Goal: Transaction & Acquisition: Subscribe to service/newsletter

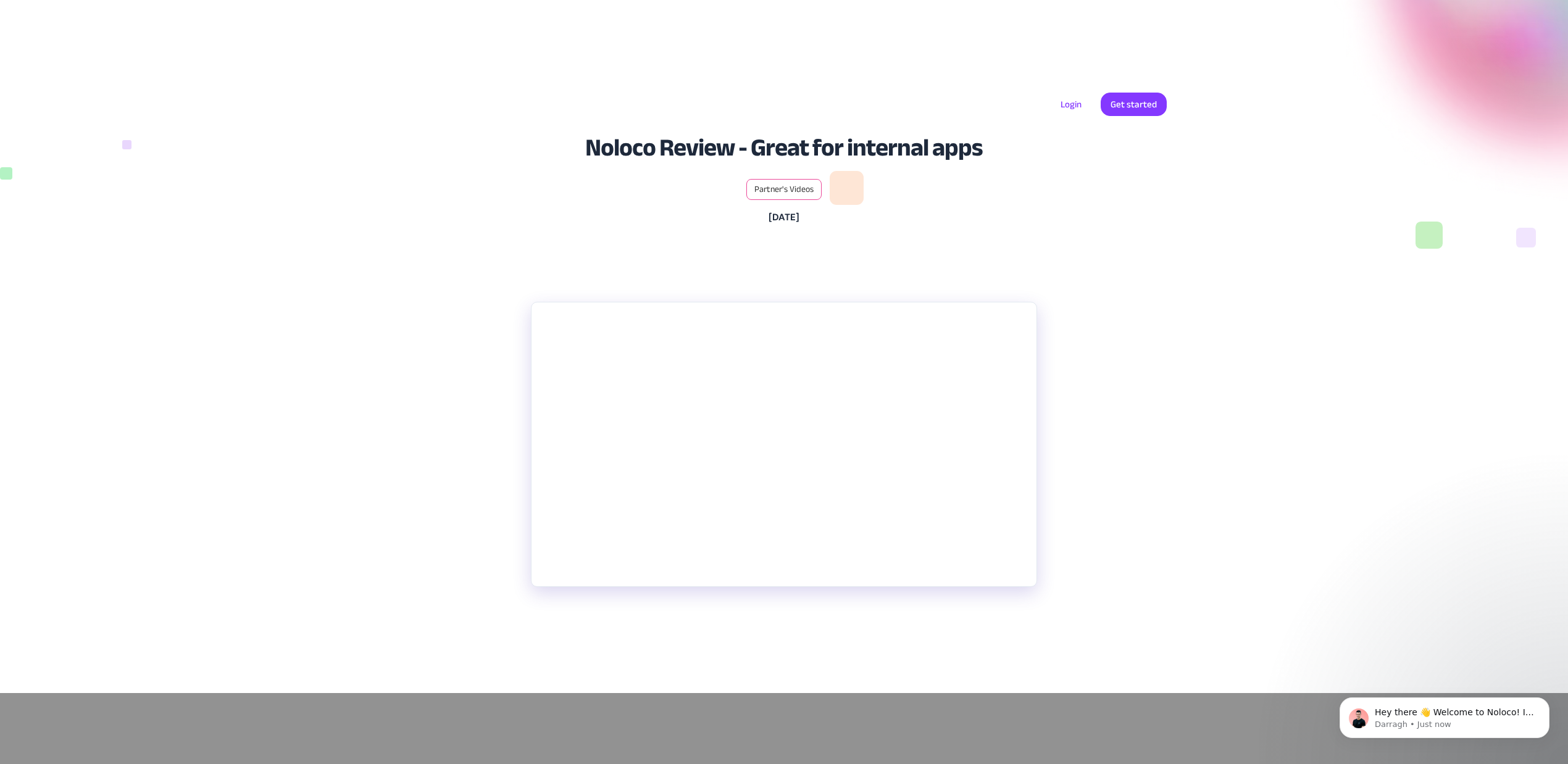
click at [1158, 500] on section "Noloco is a no code application that connects to Airtable, SmartSuite, and othe…" at bounding box center [784, 491] width 1568 height 404
click at [1238, 533] on section "Noloco is a no code application that connects to Airtable, SmartSuite, and othe…" at bounding box center [784, 491] width 1568 height 404
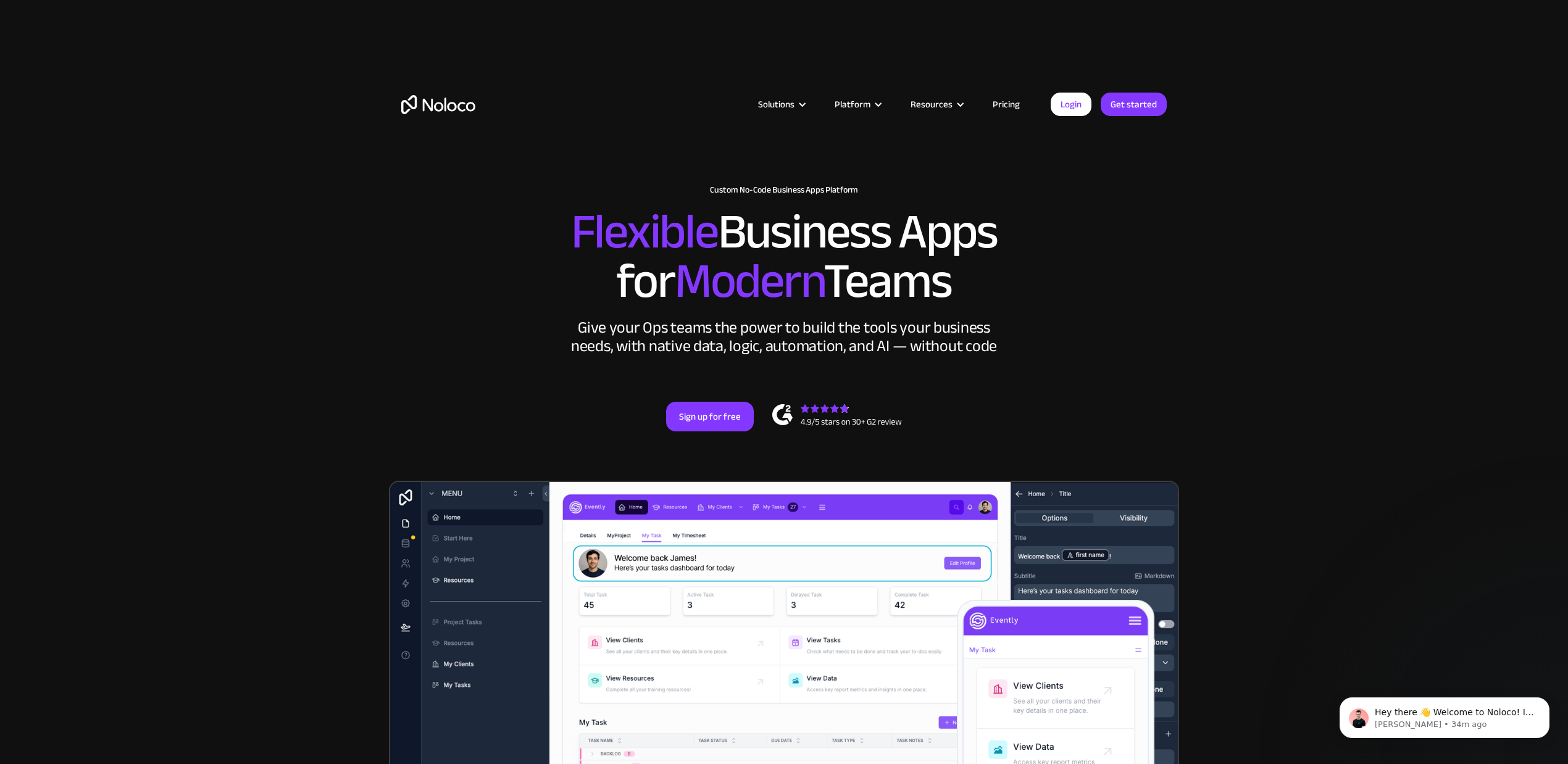
click at [1008, 109] on link "Pricing" at bounding box center [1006, 104] width 58 height 16
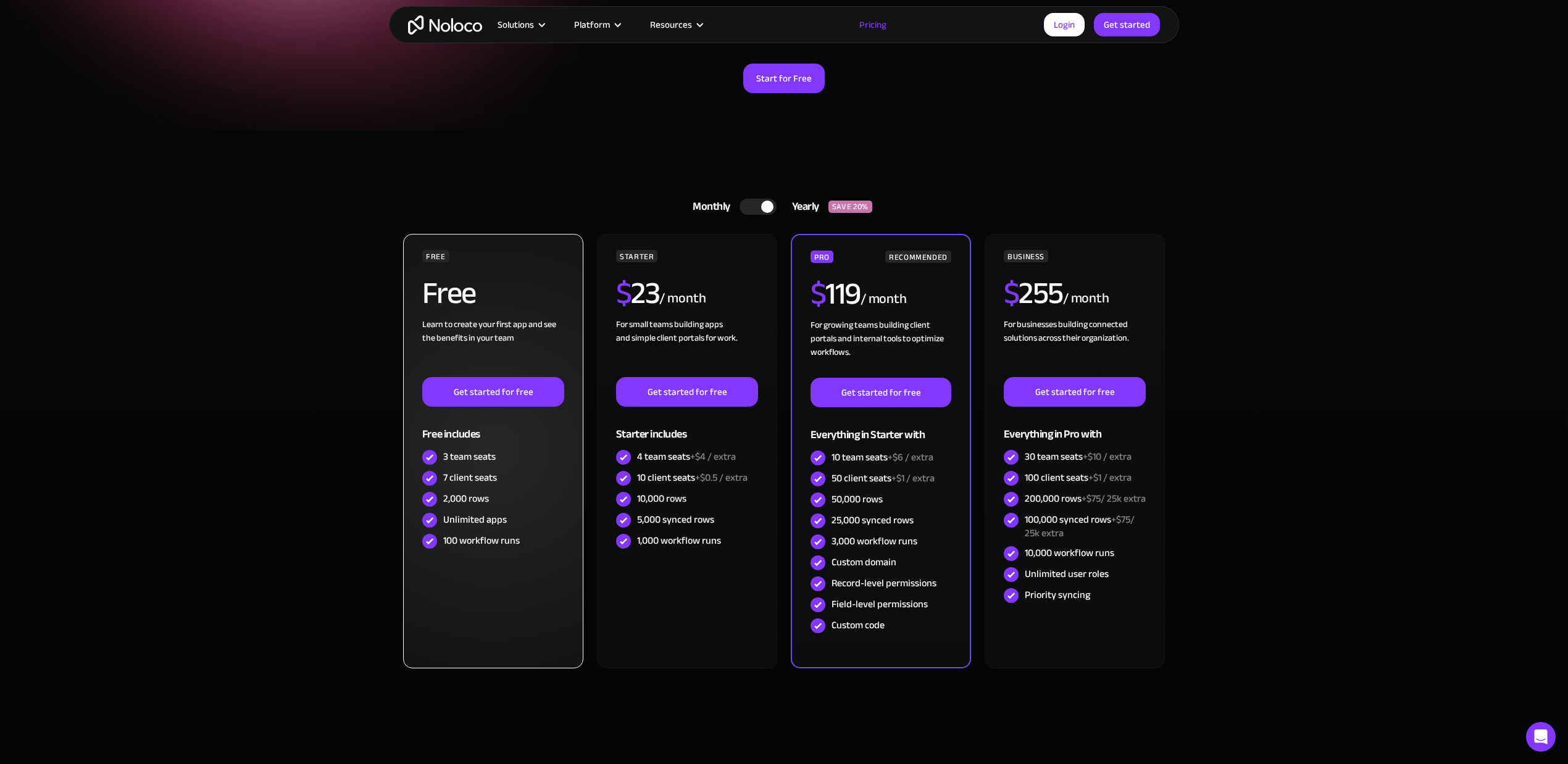
scroll to position [329, 0]
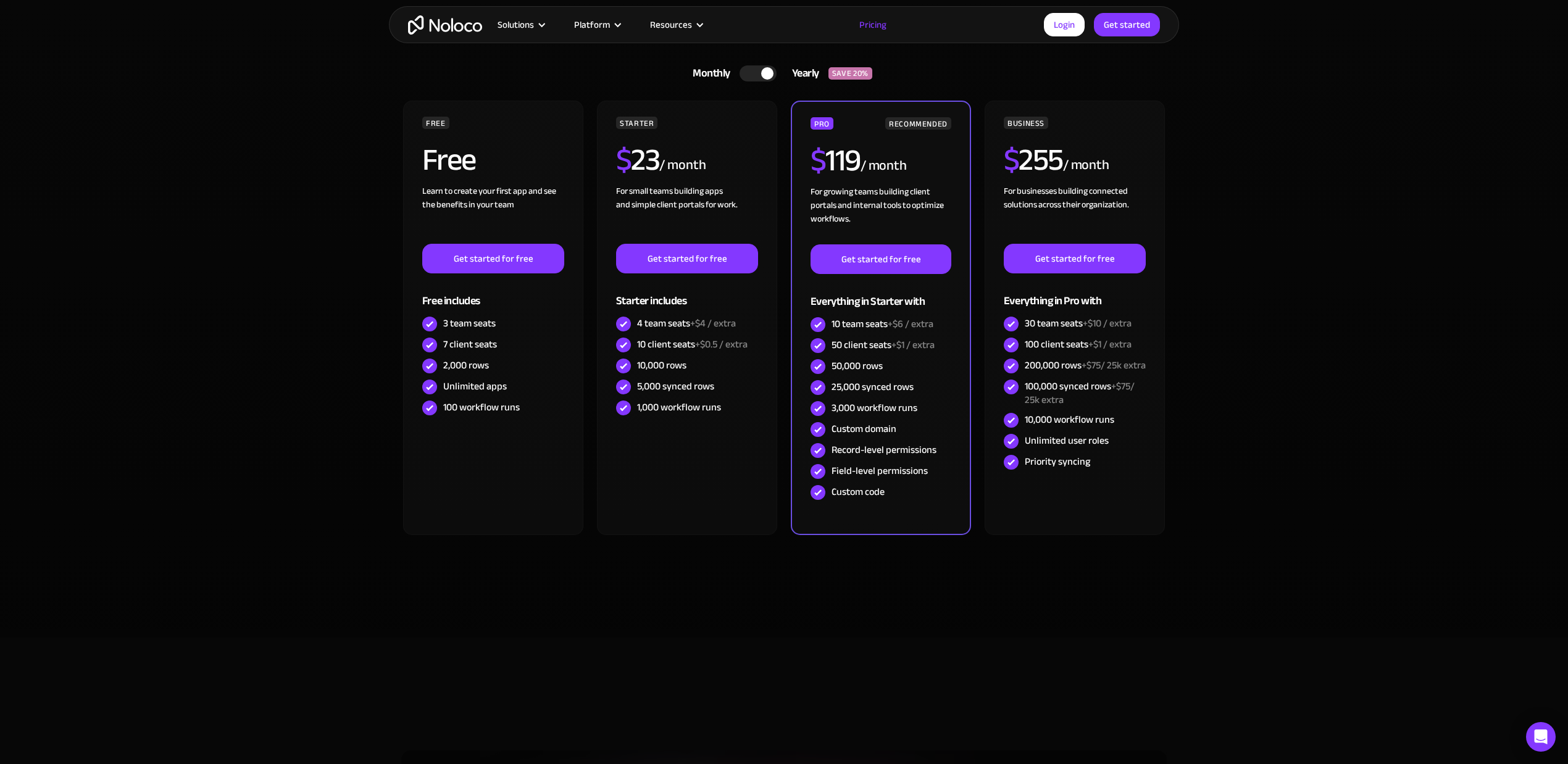
click at [757, 72] on div at bounding box center [758, 73] width 37 height 16
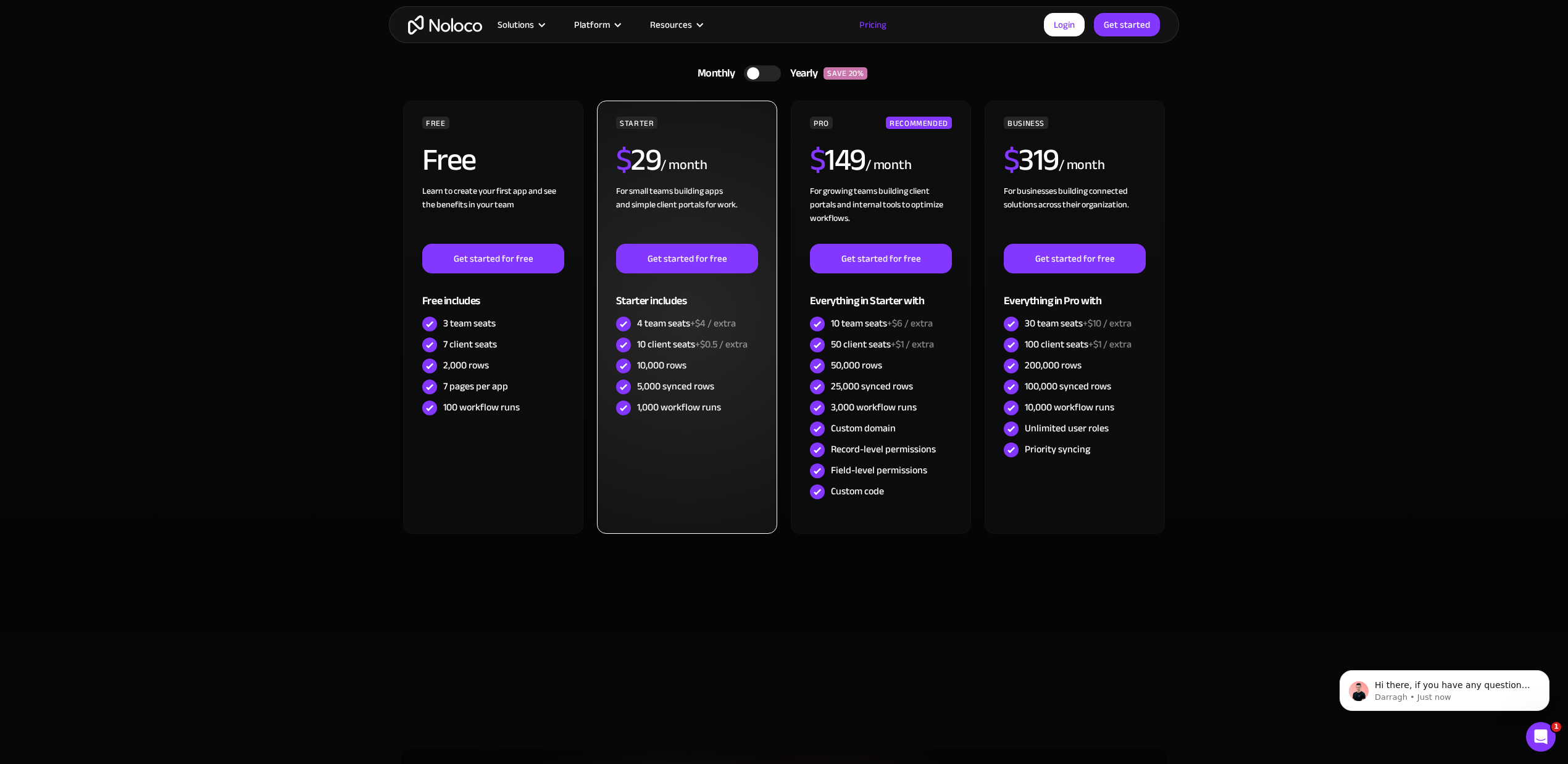
scroll to position [0, 0]
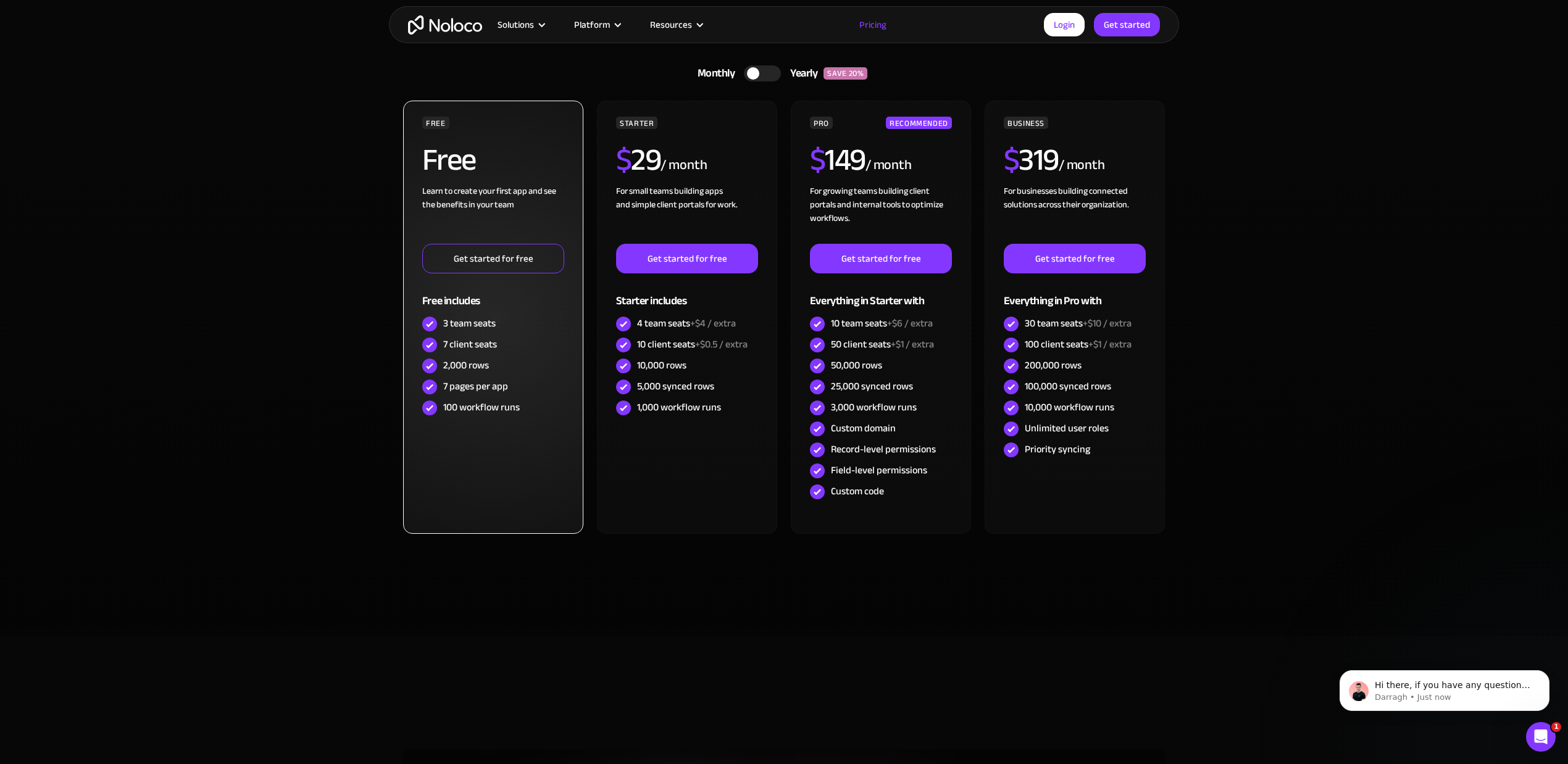
click at [505, 267] on link "Get started for free" at bounding box center [493, 258] width 142 height 29
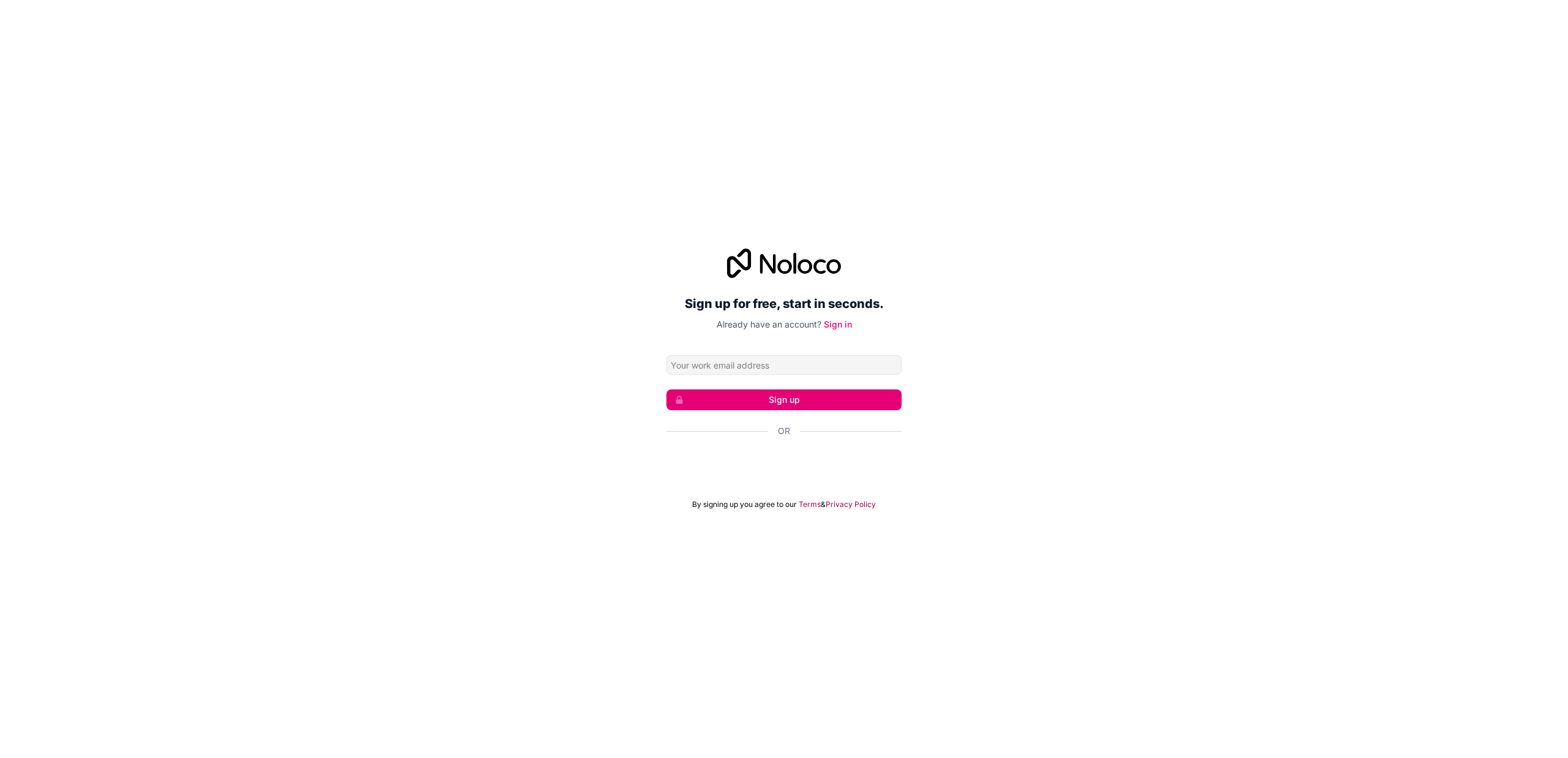
click at [794, 360] on input "Email address" at bounding box center [784, 365] width 235 height 19
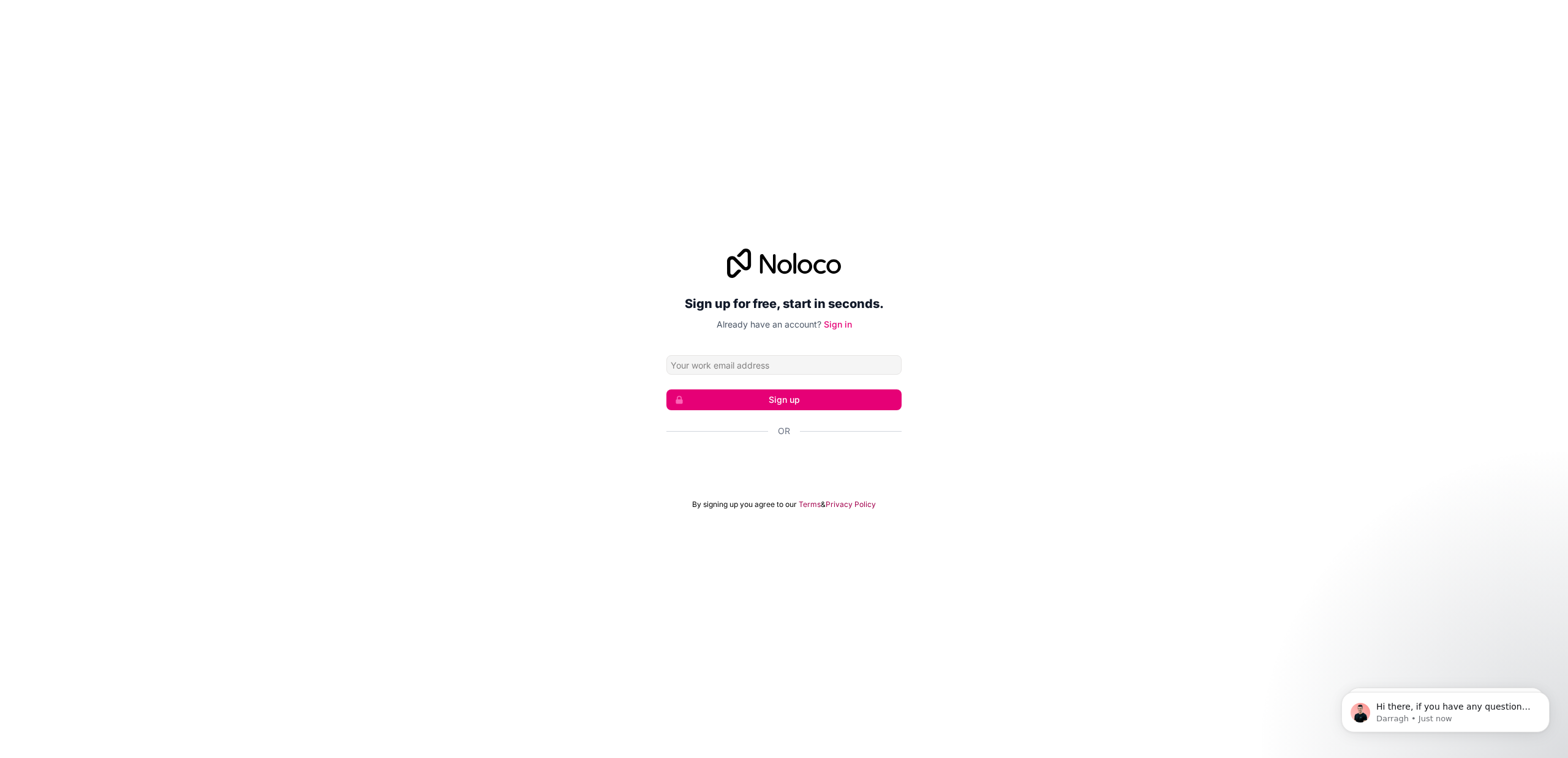
click at [436, 464] on div "Sign up for free, start in seconds. Already have an account? Sign in Sign up Or…" at bounding box center [784, 378] width 1568 height 295
click at [786, 366] on input "Email address" at bounding box center [784, 365] width 235 height 19
type input "durrelle.f.hijara@gmail.com"
click at [765, 399] on button "Sign up" at bounding box center [784, 400] width 235 height 21
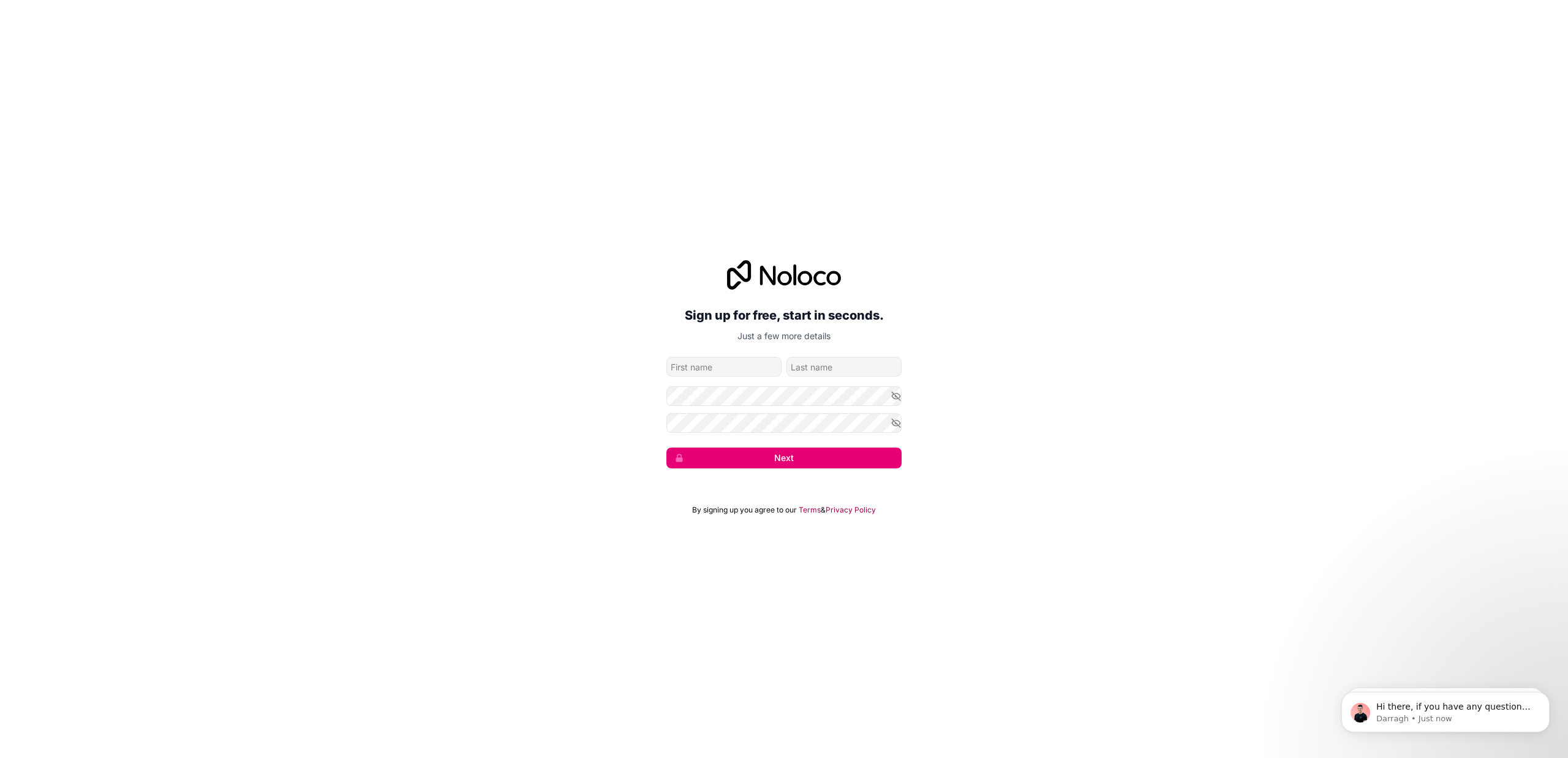
click at [779, 335] on p "Just a few more details" at bounding box center [784, 336] width 235 height 12
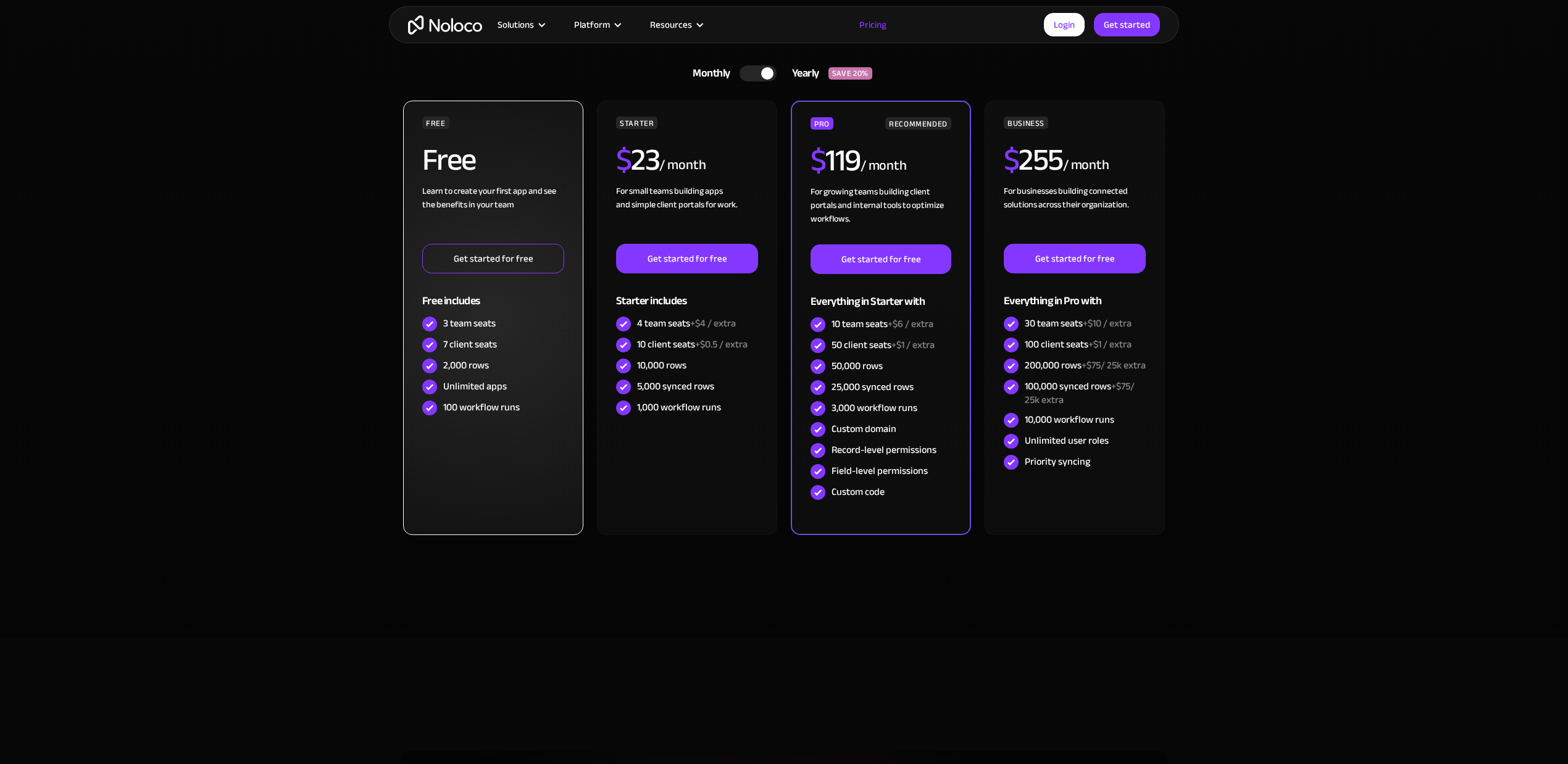
click at [525, 262] on link "Get started for free" at bounding box center [493, 258] width 142 height 29
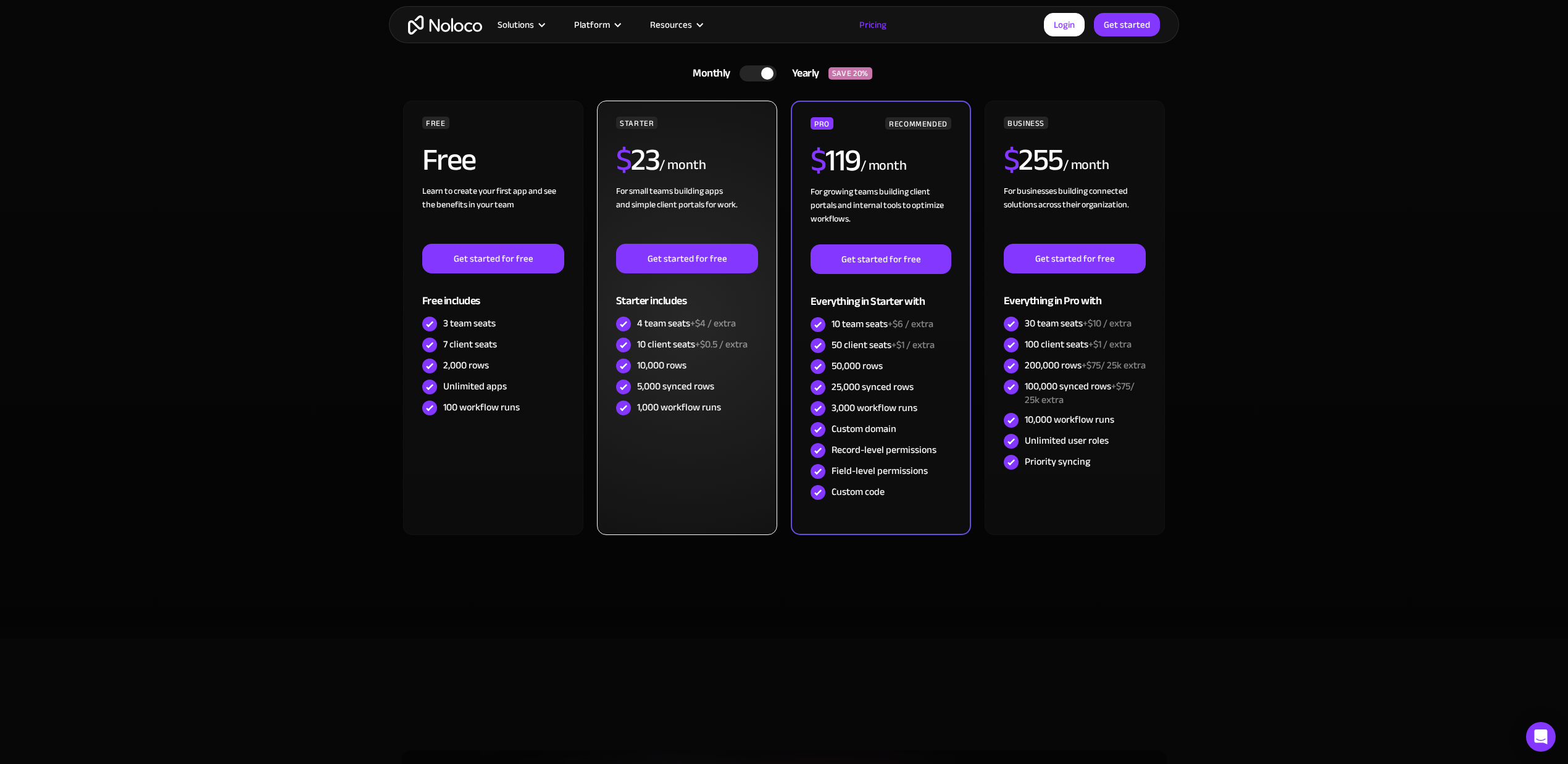
scroll to position [247, 0]
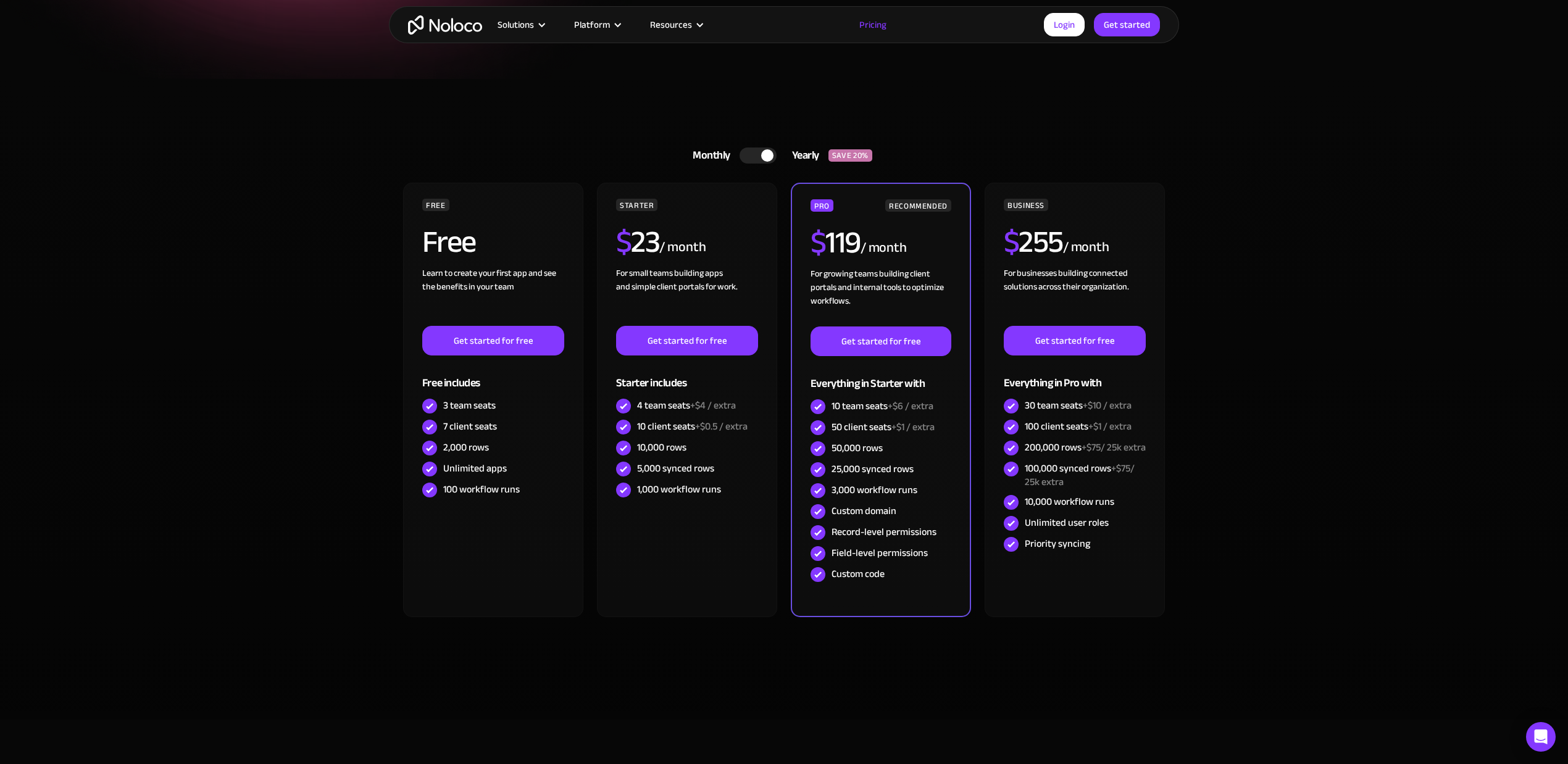
click at [755, 155] on div at bounding box center [758, 155] width 37 height 16
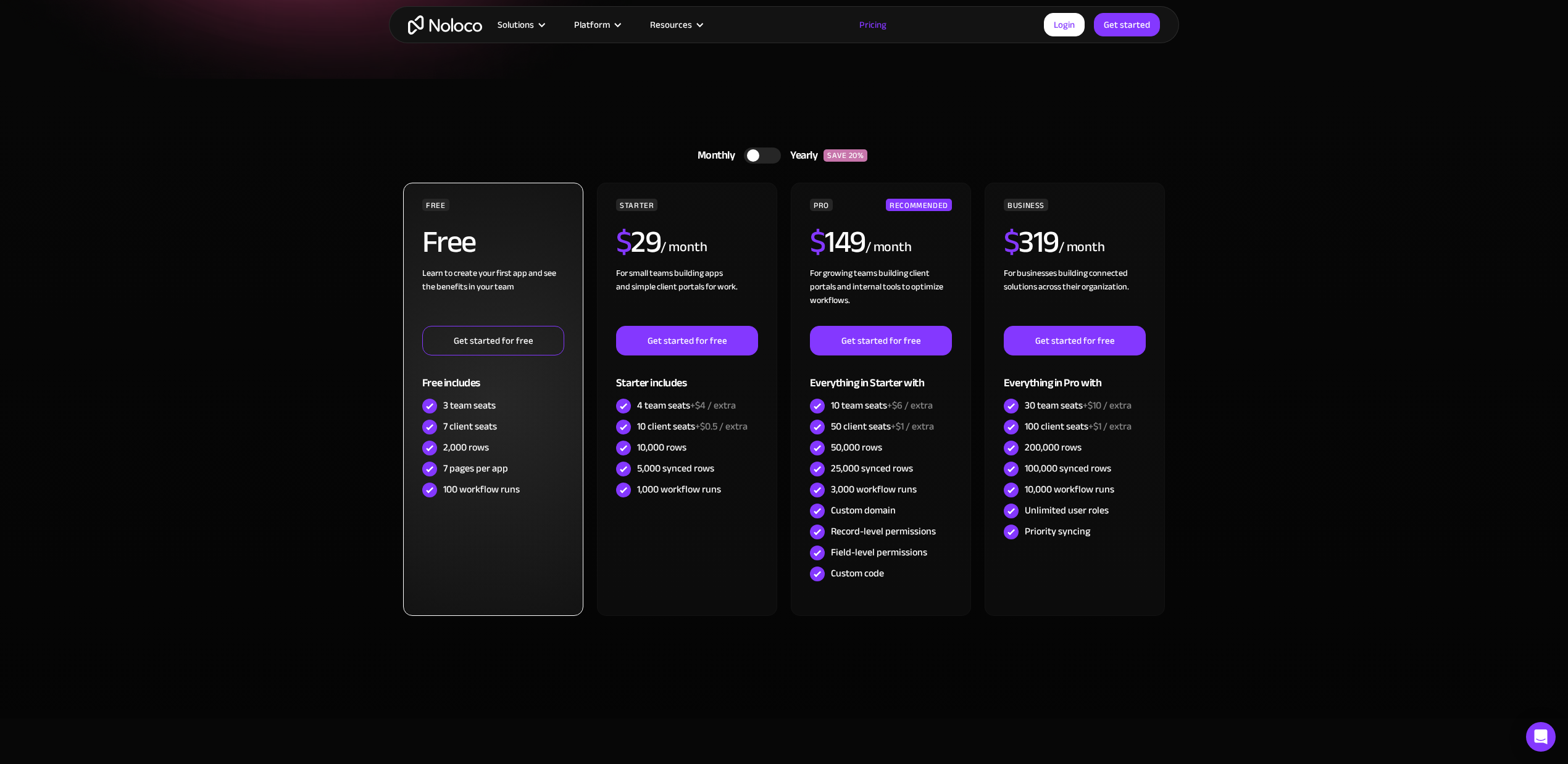
click at [505, 351] on link "Get started for free" at bounding box center [493, 341] width 142 height 29
